Goal: Check status: Check status

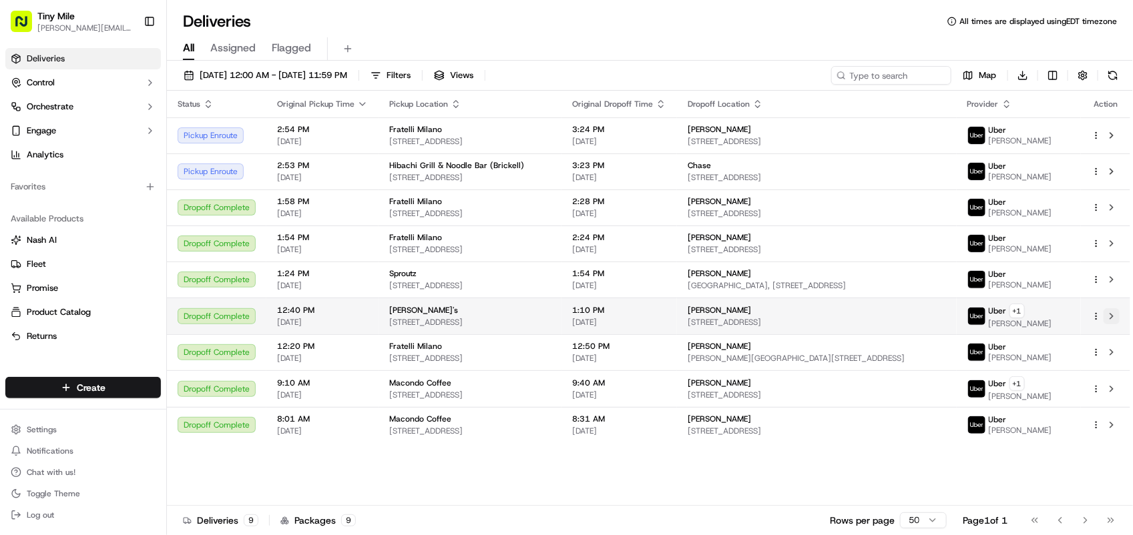
click at [1112, 316] on button at bounding box center [1112, 316] width 16 height 16
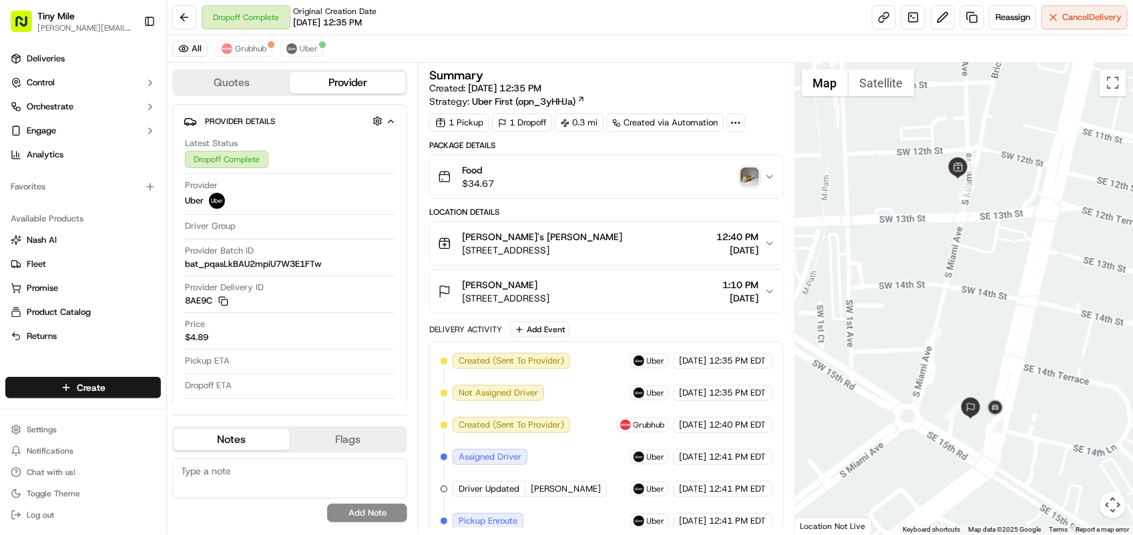
click at [748, 179] on img "button" at bounding box center [749, 177] width 19 height 19
click at [746, 180] on img "button" at bounding box center [749, 177] width 19 height 19
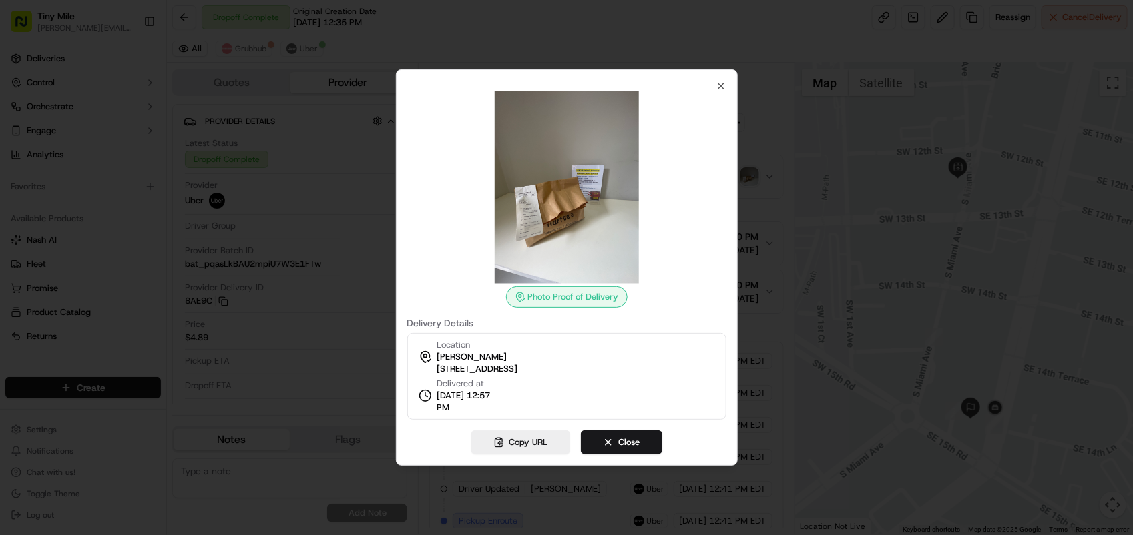
click at [897, 168] on div at bounding box center [566, 267] width 1133 height 535
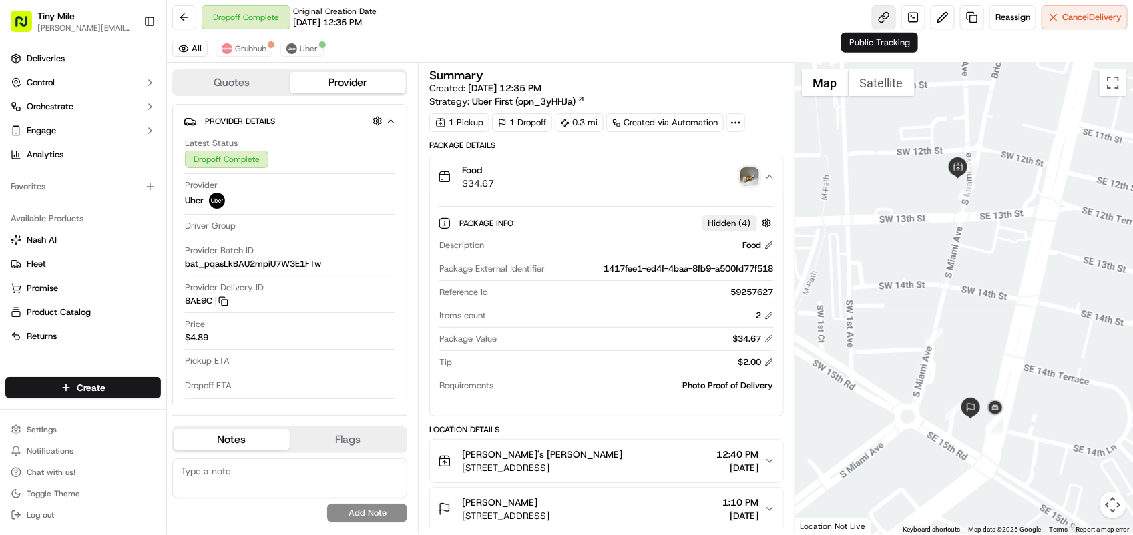
click at [872, 14] on link at bounding box center [884, 17] width 24 height 24
